Goal: Task Accomplishment & Management: Use online tool/utility

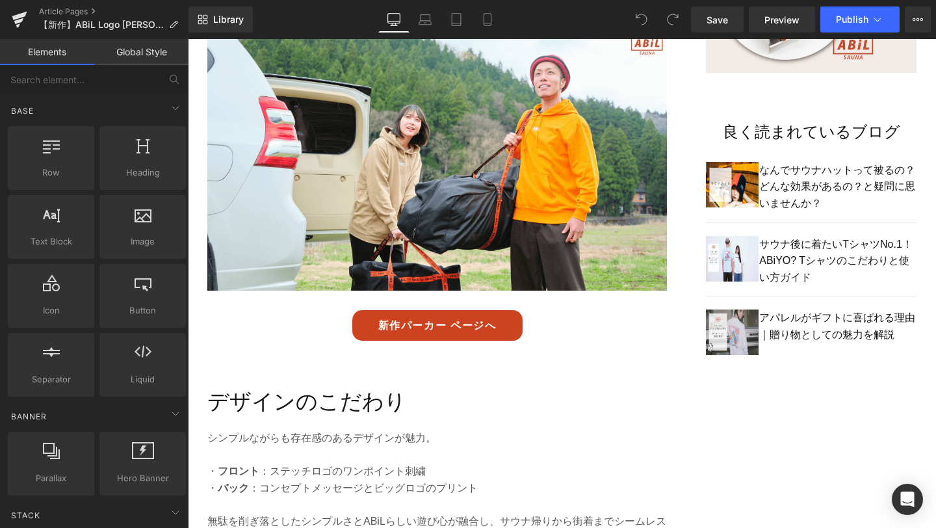
scroll to position [999, 0]
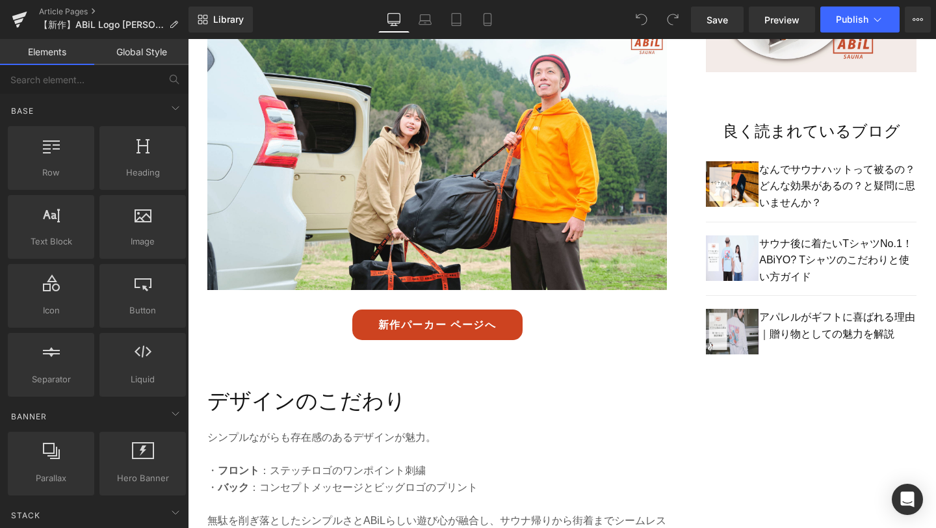
click at [450, 317] on link "新作パーカー ページへ" at bounding box center [437, 324] width 170 height 31
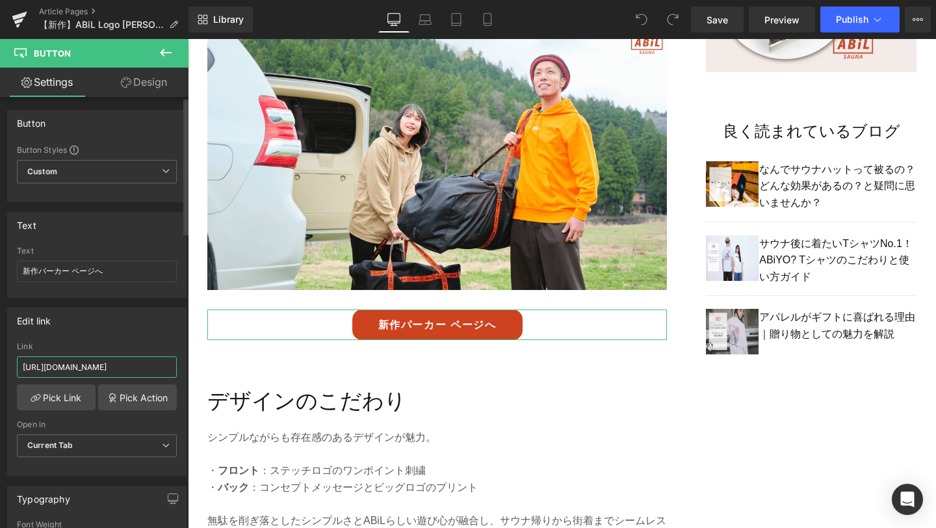
drag, startPoint x: 23, startPoint y: 368, endPoint x: 175, endPoint y: 369, distance: 152.7
click at [175, 369] on div "[URL][DOMAIN_NAME] Link [URL][DOMAIN_NAME] Pick Link Pick Action Current Tab Ne…" at bounding box center [97, 408] width 178 height 133
paste input "apparel"
type input "[URL][DOMAIN_NAME]"
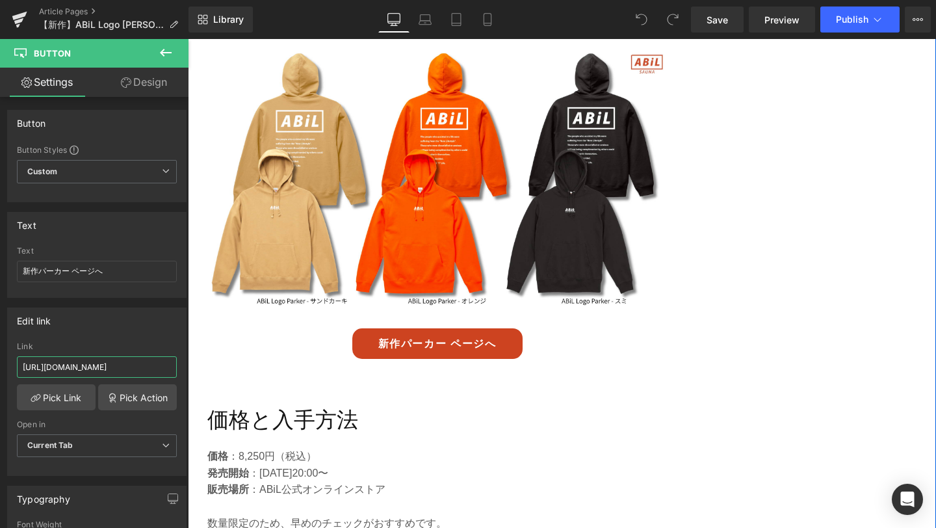
scroll to position [2594, 0]
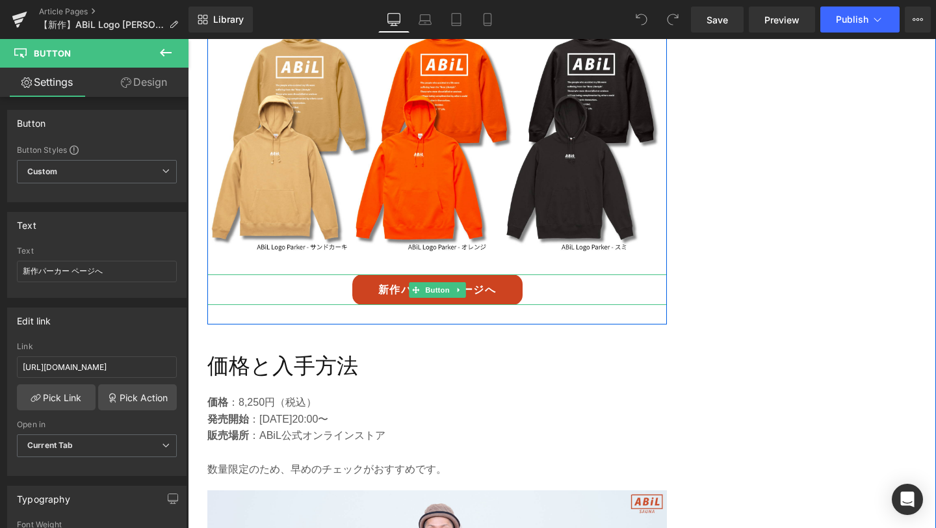
click at [428, 281] on link "新作パーカー ページへ" at bounding box center [437, 289] width 170 height 31
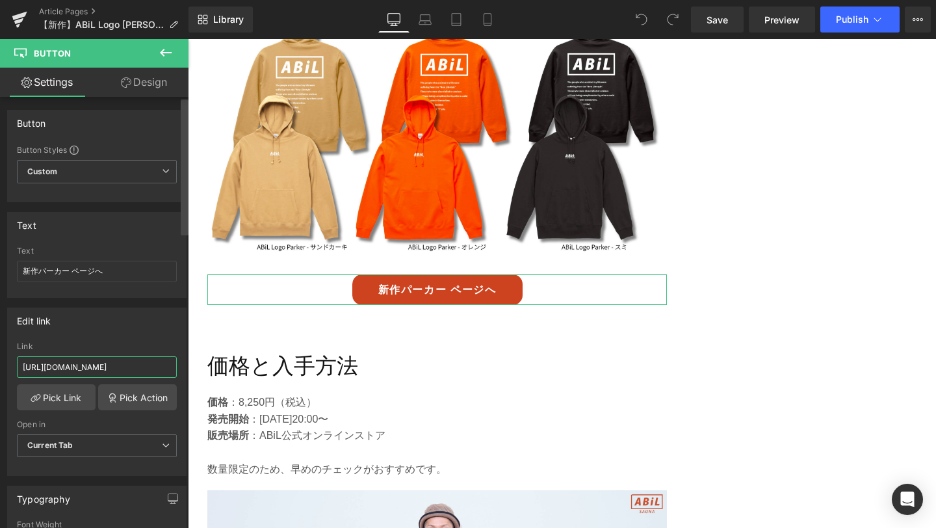
scroll to position [0, 6]
drag, startPoint x: 209, startPoint y: 406, endPoint x: 192, endPoint y: 365, distance: 44.9
type input "[URL][DOMAIN_NAME]"
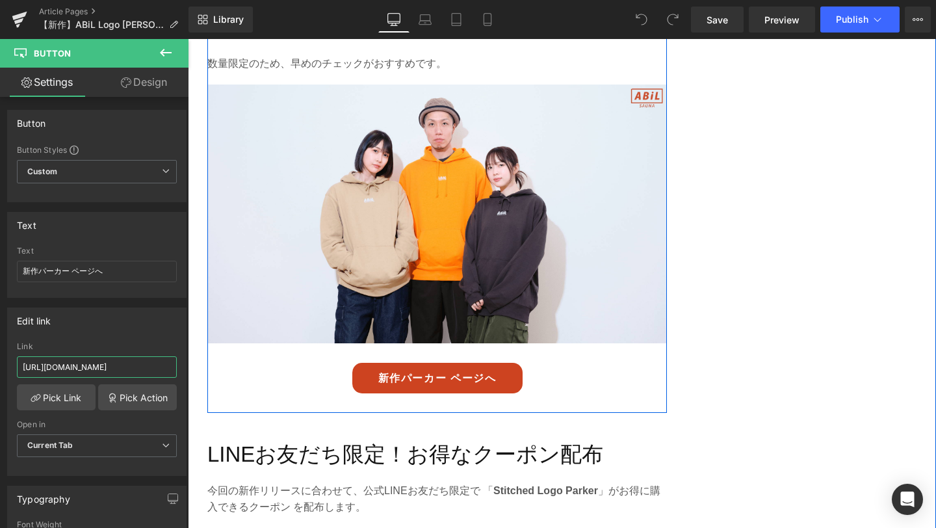
scroll to position [3015, 0]
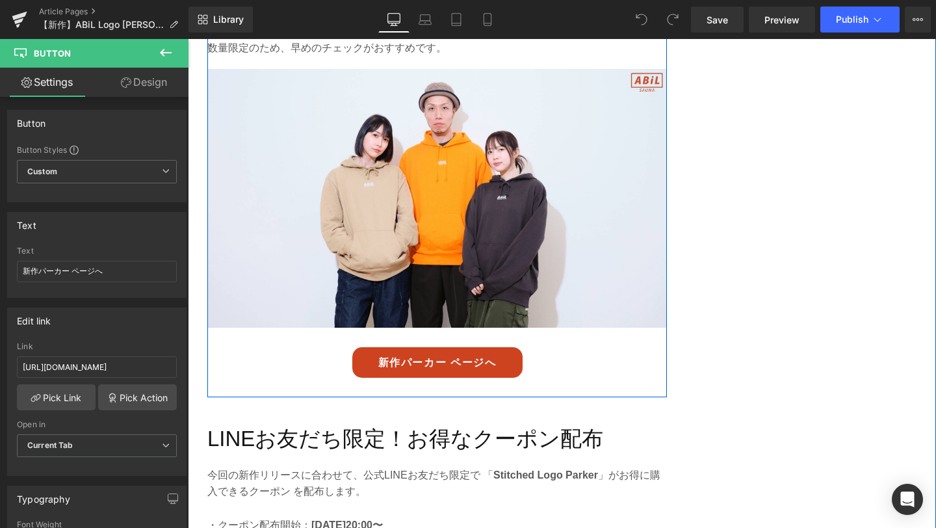
click at [441, 347] on div "新作パーカー ページへ Button" at bounding box center [437, 362] width 460 height 31
drag, startPoint x: 209, startPoint y: 409, endPoint x: 213, endPoint y: 378, distance: 31.4
type input "[URL][DOMAIN_NAME]"
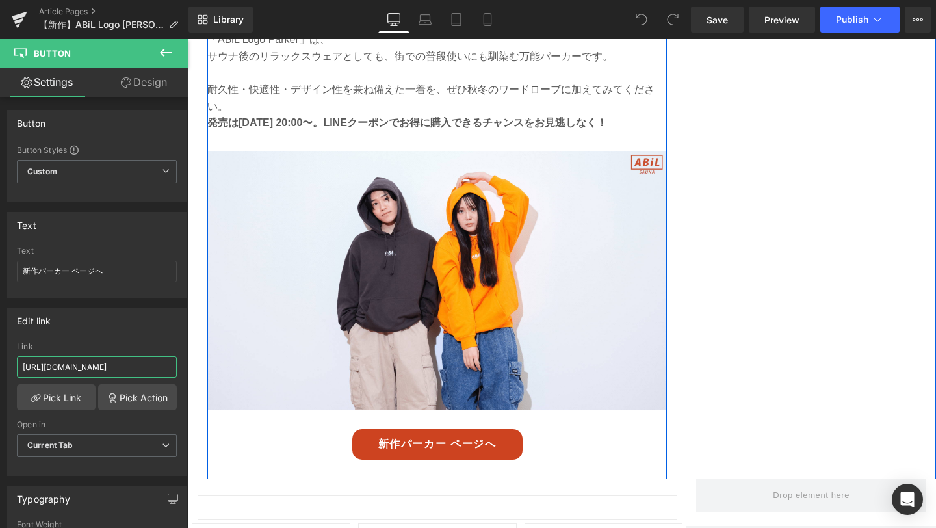
scroll to position [3928, 0]
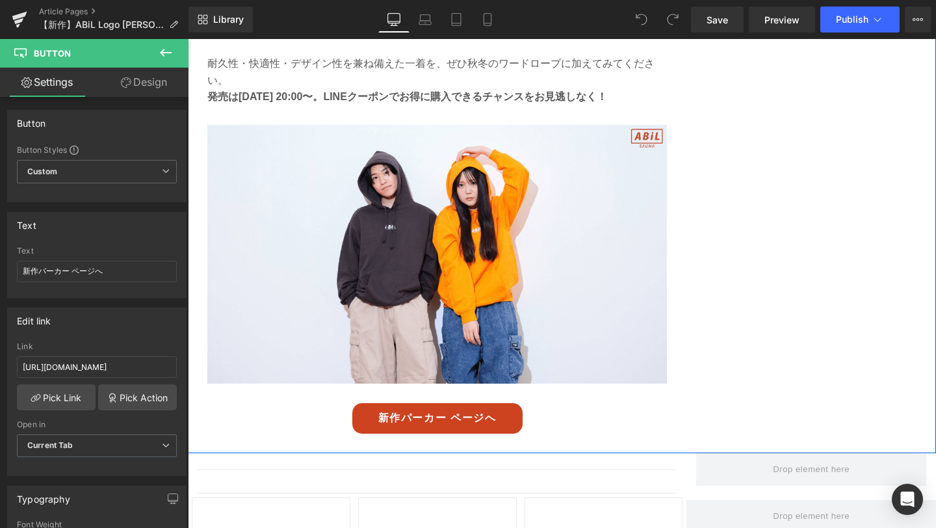
click at [457, 403] on div "新作パーカー ページへ Button" at bounding box center [437, 418] width 460 height 31
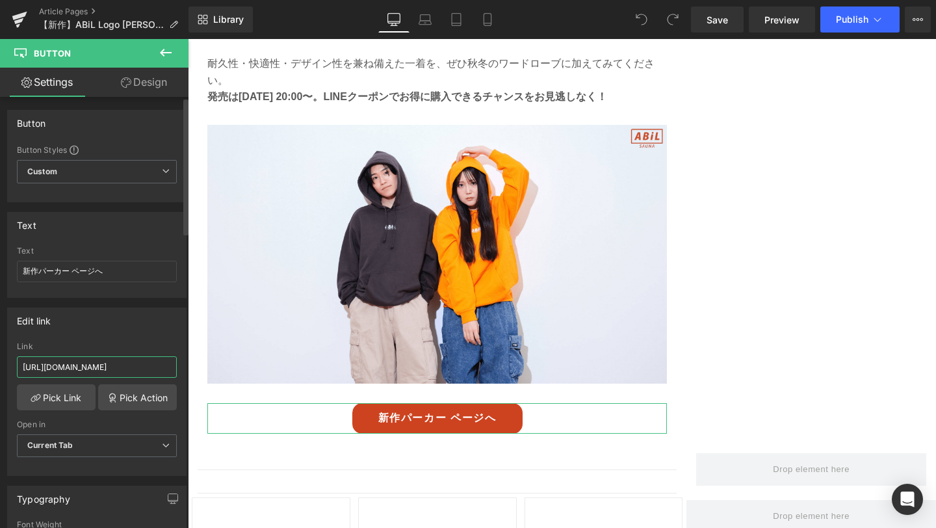
drag, startPoint x: 162, startPoint y: 368, endPoint x: 1, endPoint y: 368, distance: 160.5
click at [1, 368] on div "Edit link [URL][DOMAIN_NAME] Link [URL][DOMAIN_NAME] Pick Link Pick Action Curr…" at bounding box center [97, 387] width 194 height 178
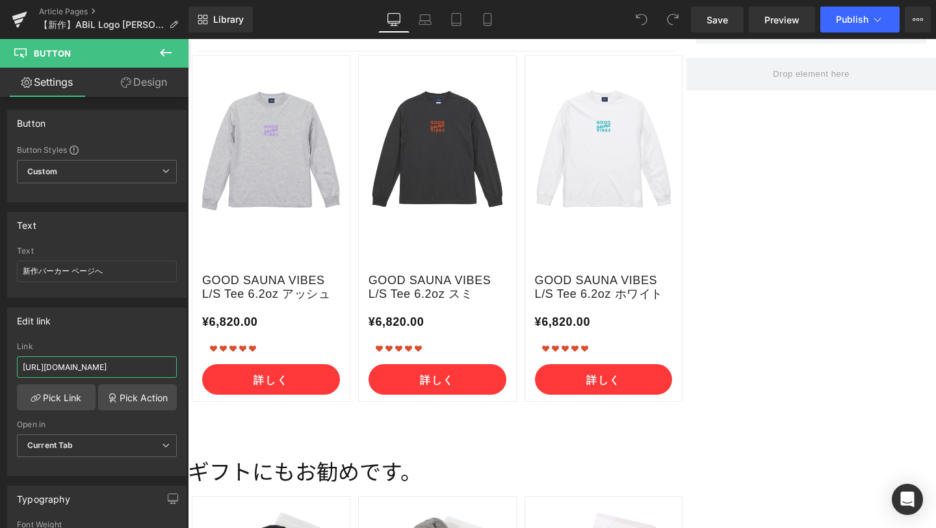
scroll to position [4373, 0]
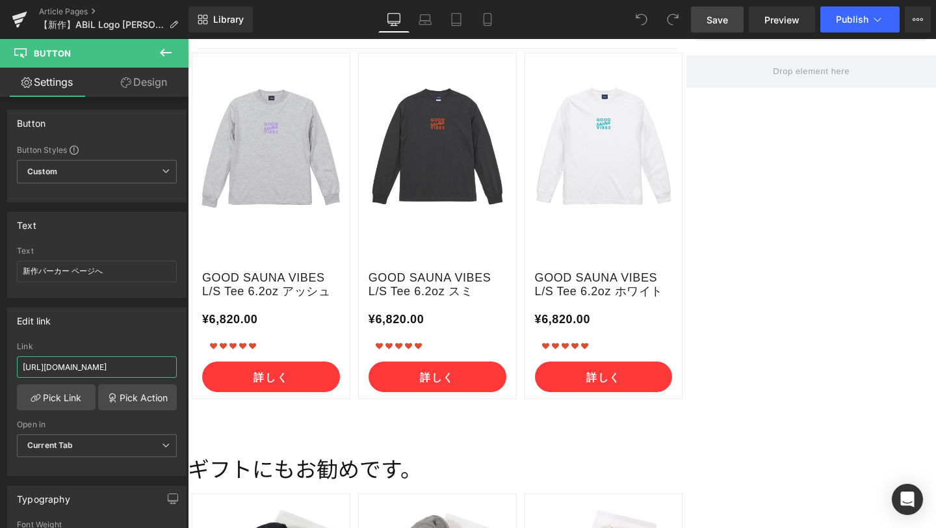
type input "[URL][DOMAIN_NAME]"
click at [708, 24] on span "Save" at bounding box center [716, 20] width 21 height 14
